Goal: Find specific page/section: Find specific page/section

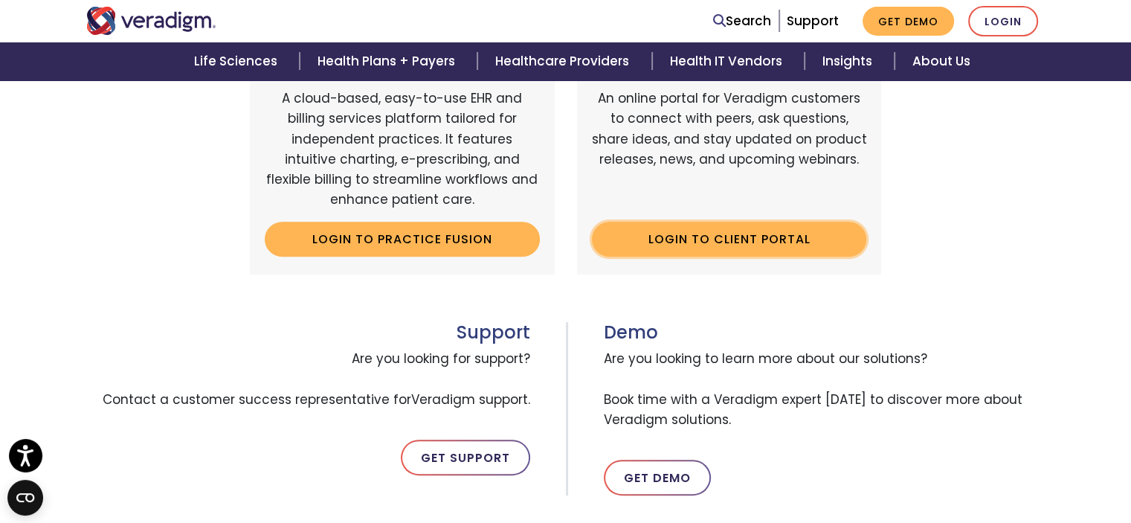
scroll to position [545, 0]
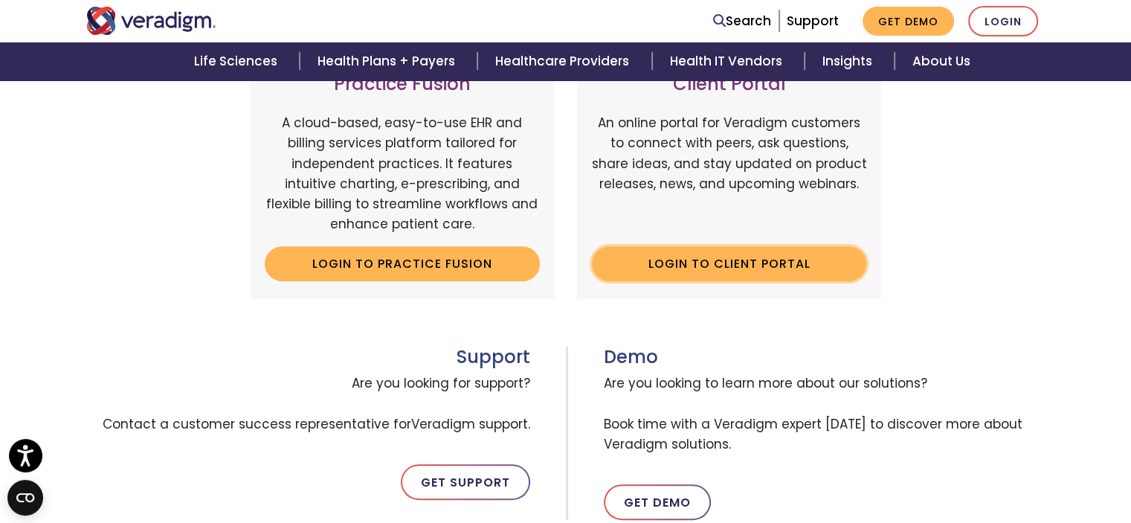
click at [733, 262] on link "Login to Client Portal" at bounding box center [729, 263] width 275 height 34
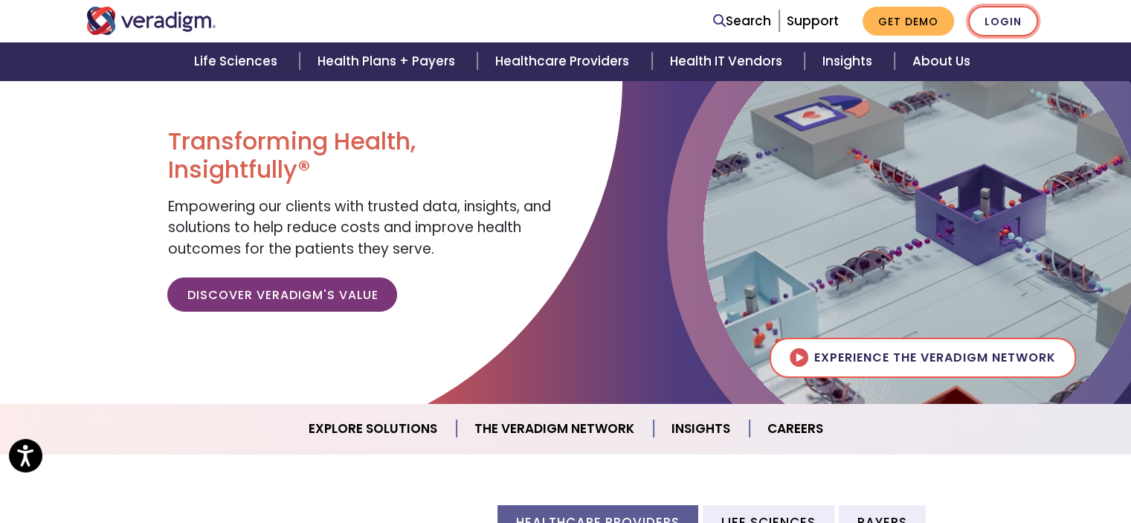
click at [997, 22] on link "Login" at bounding box center [1004, 21] width 70 height 31
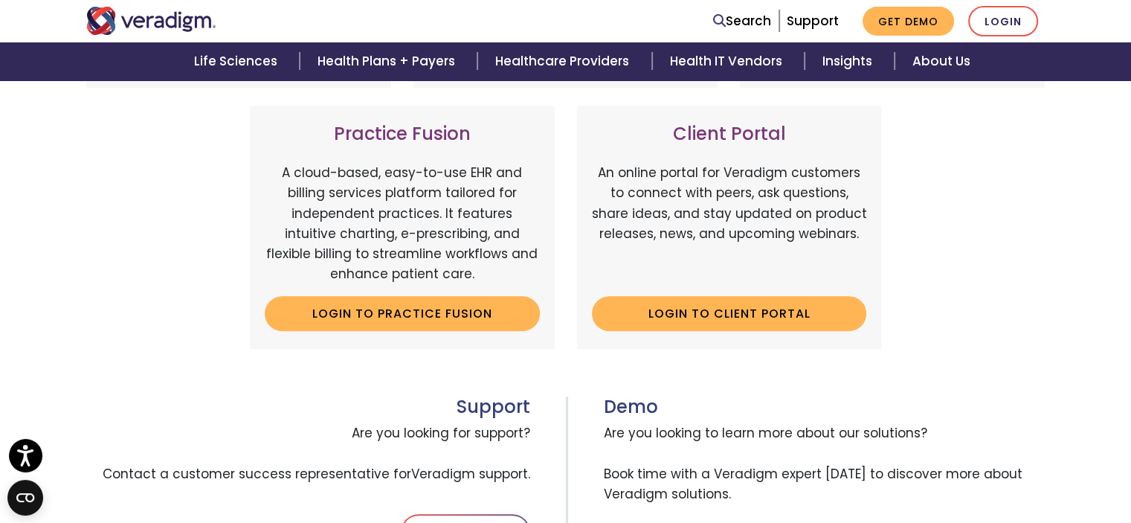
scroll to position [545, 0]
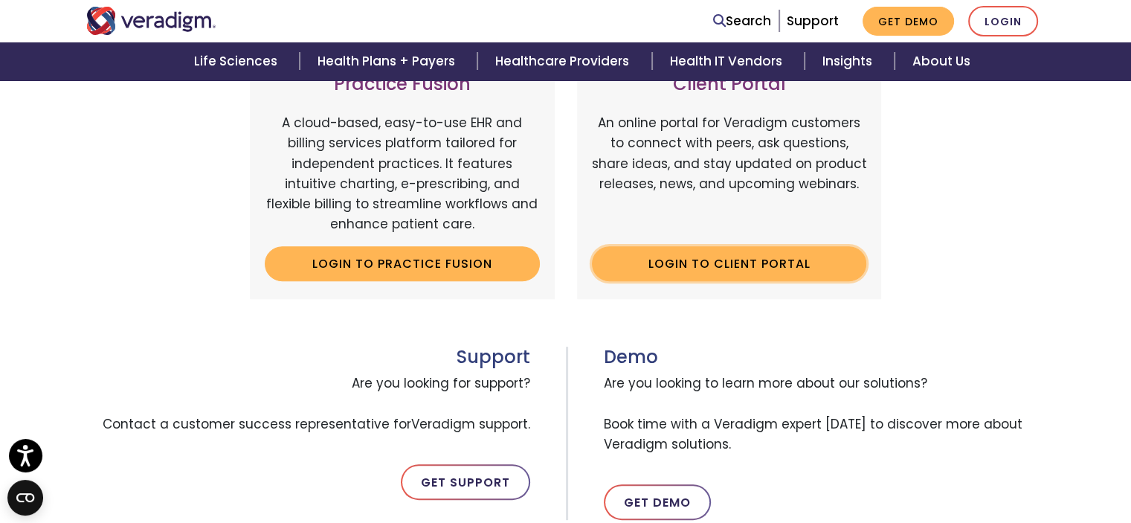
click at [713, 262] on link "Login to Client Portal" at bounding box center [729, 263] width 275 height 34
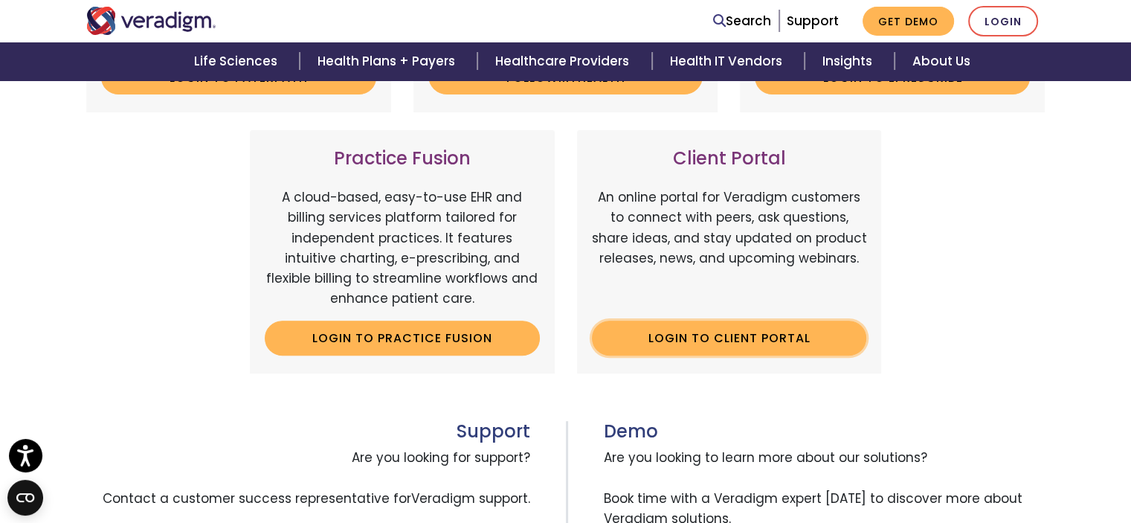
scroll to position [570, 0]
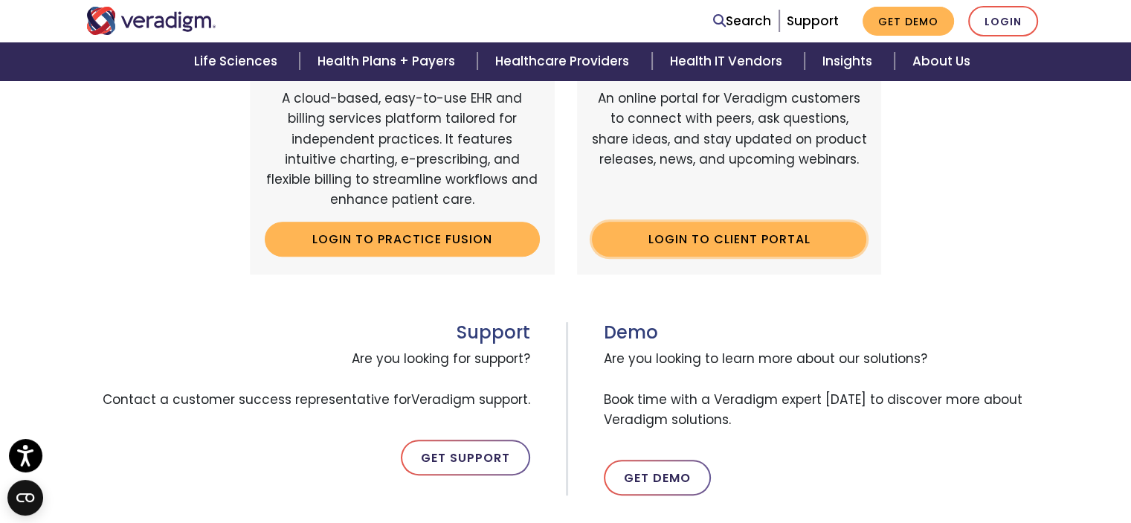
click at [771, 243] on link "Login to Client Portal" at bounding box center [729, 239] width 275 height 34
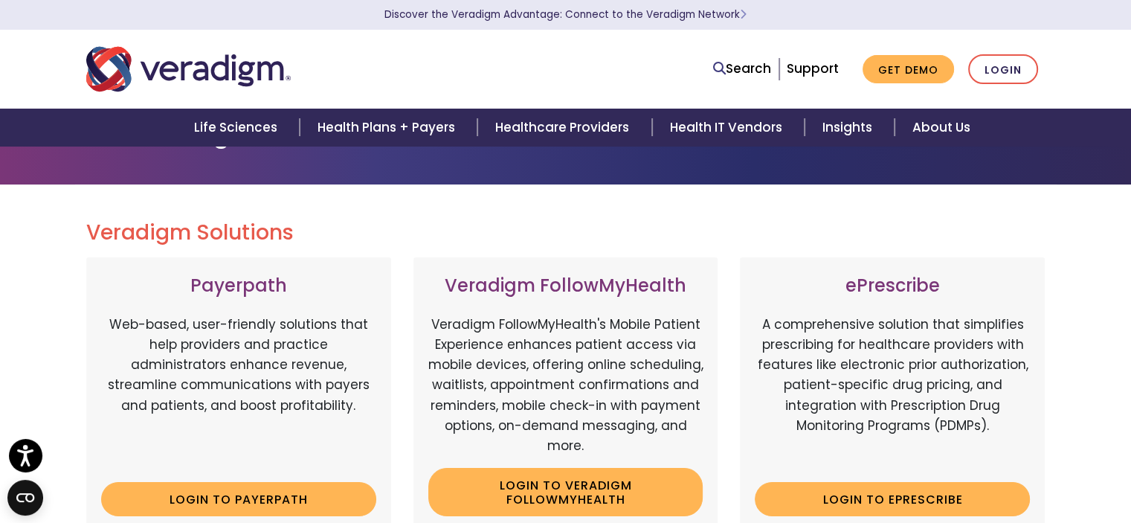
scroll to position [0, 0]
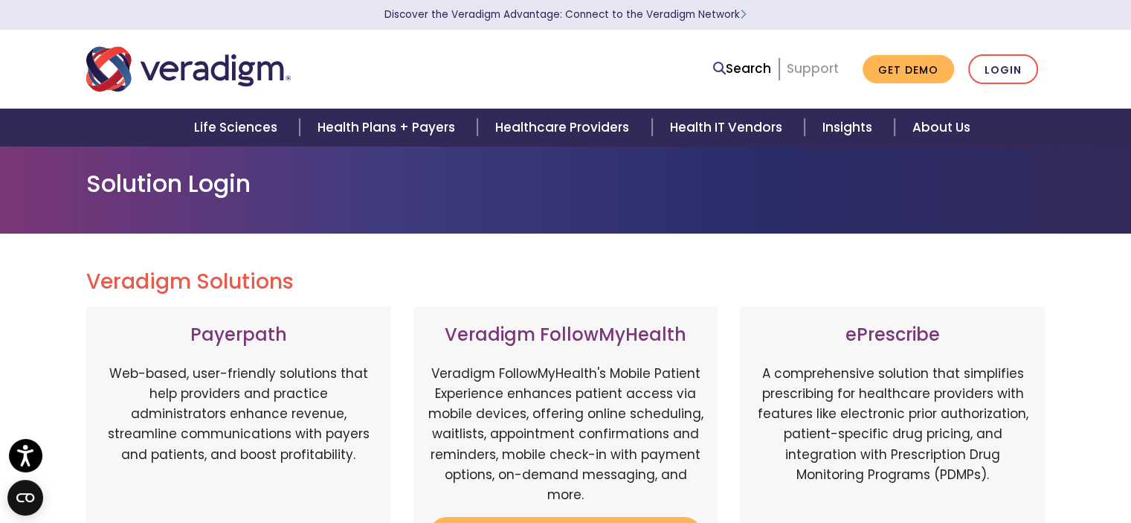
click at [832, 72] on link "Support" at bounding box center [813, 69] width 52 height 18
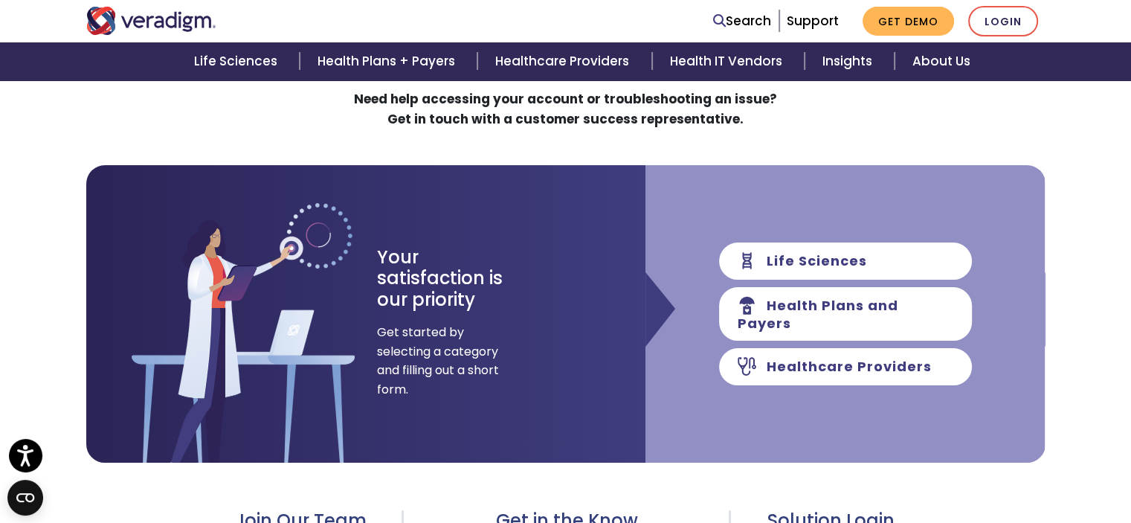
scroll to position [198, 0]
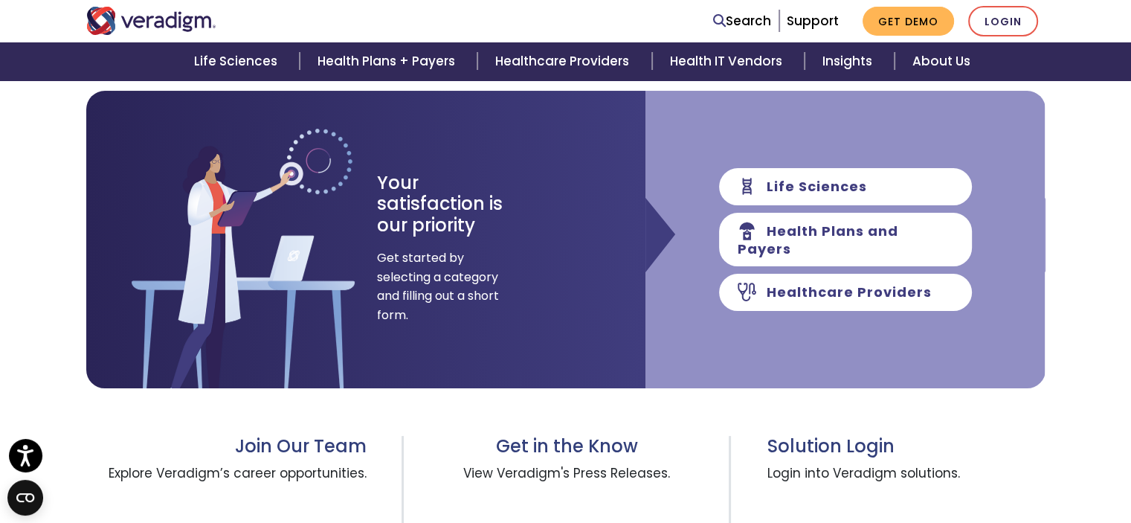
click at [750, 365] on div "Life Sciences Health Plans and Payers Healthcare Providers" at bounding box center [846, 240] width 400 height 298
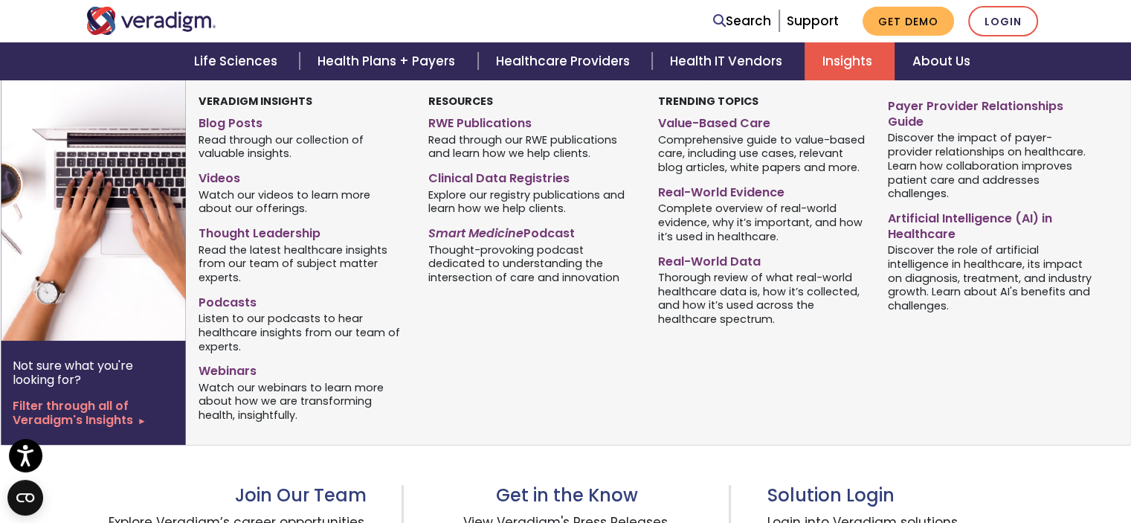
scroll to position [123, 0]
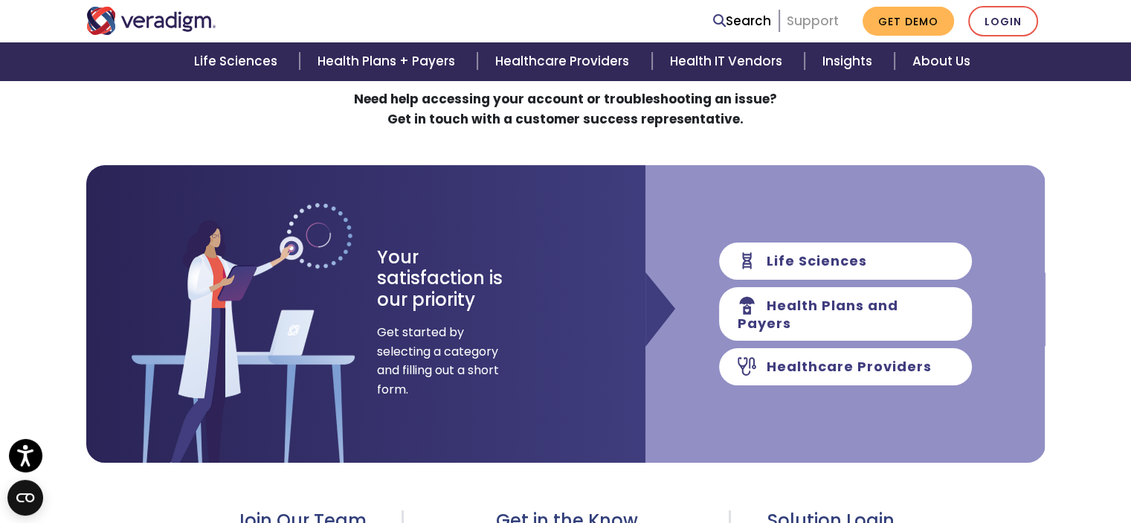
click at [815, 19] on link "Support" at bounding box center [813, 21] width 52 height 18
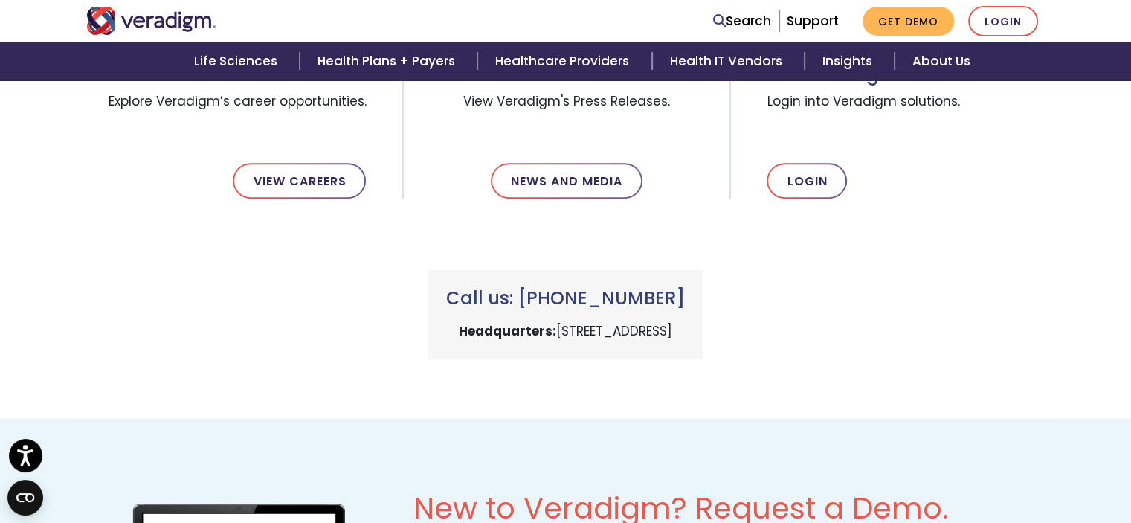
scroll to position [446, 0]
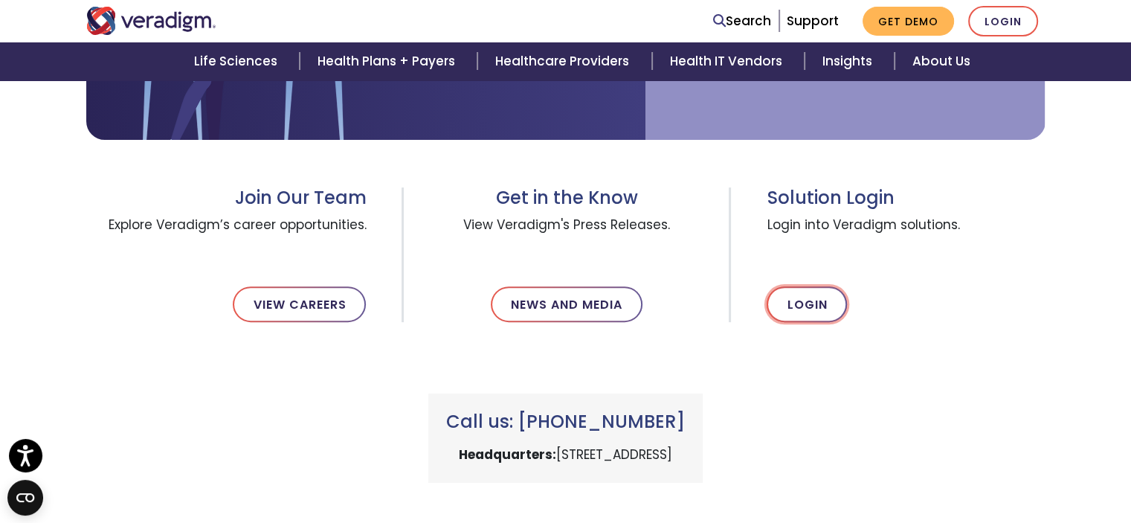
click at [812, 300] on link "Login" at bounding box center [807, 304] width 80 height 36
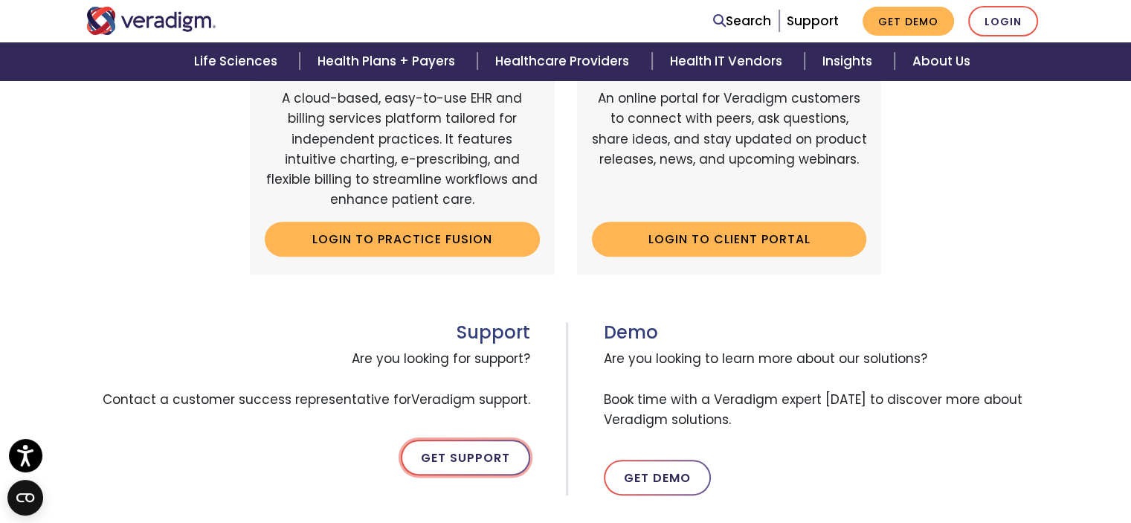
scroll to position [670, 0]
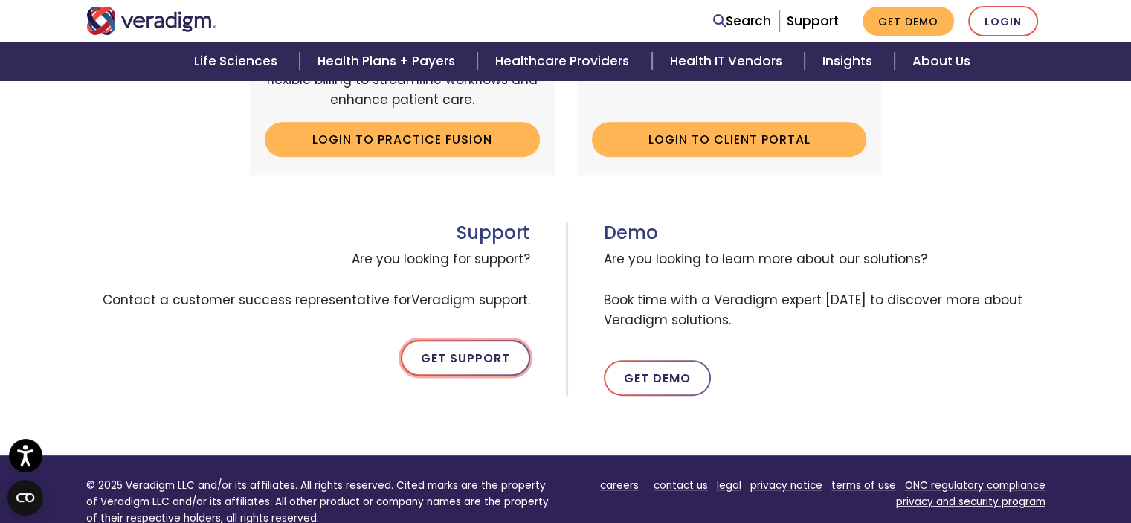
click at [482, 356] on link "Get Support" at bounding box center [465, 358] width 129 height 36
